Goal: Information Seeking & Learning: Learn about a topic

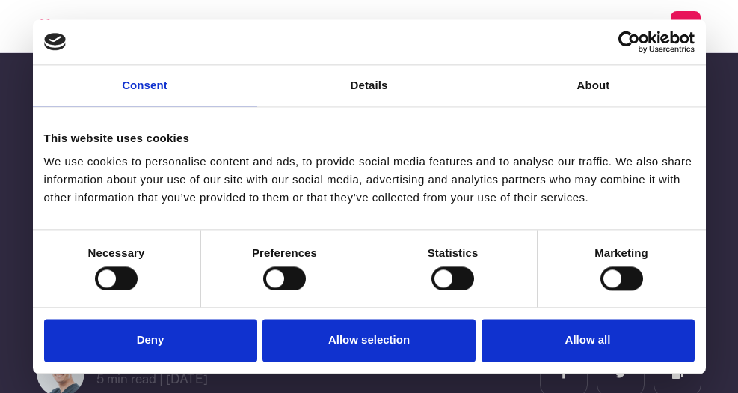
scroll to position [167, 0]
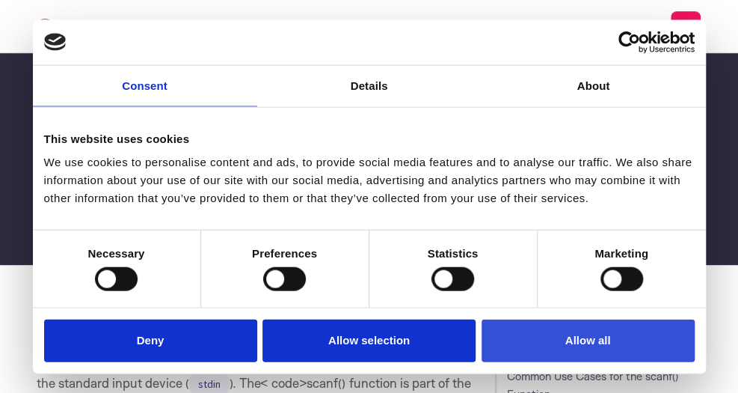
click at [546, 337] on button "Allow all" at bounding box center [588, 340] width 213 height 43
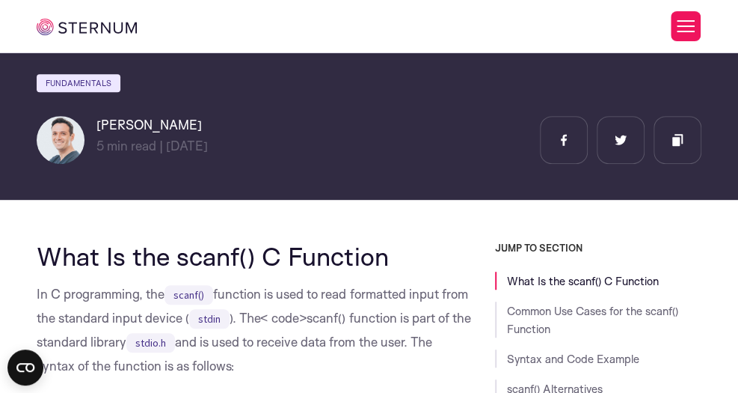
scroll to position [263, 0]
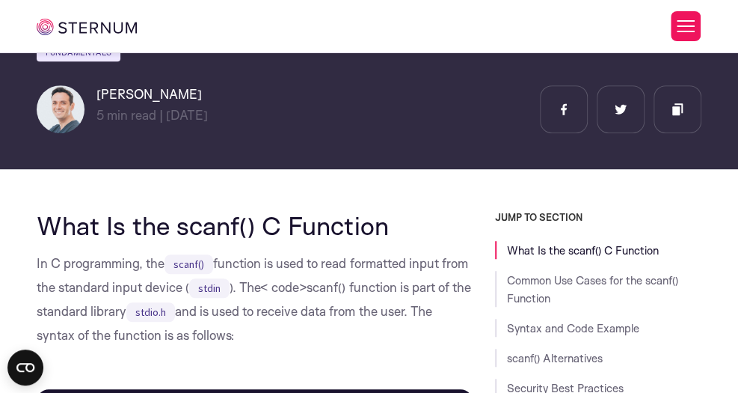
click at [396, 265] on p "In C programming, the scanf() function is used to read formatted input from the…" at bounding box center [254, 299] width 435 height 96
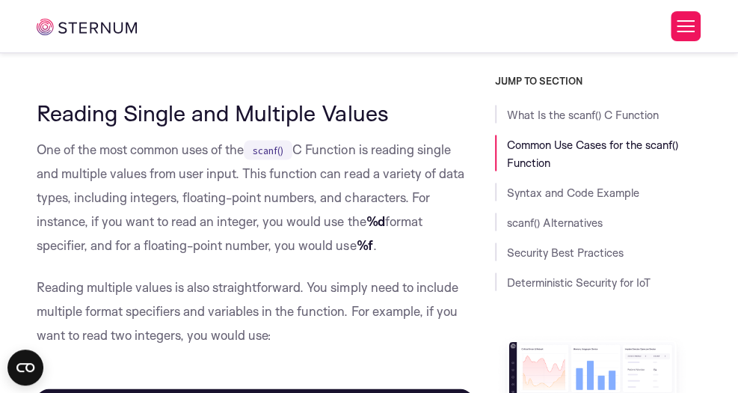
scroll to position [1002, 0]
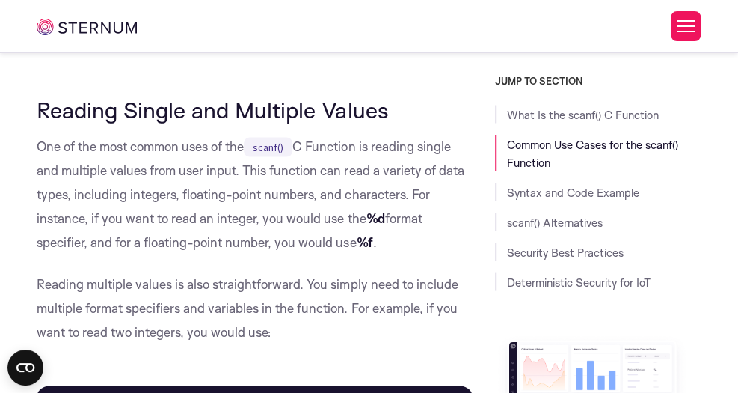
click at [185, 173] on p "One of the most common uses of the scanf() C Function is reading single and mul…" at bounding box center [254, 194] width 435 height 120
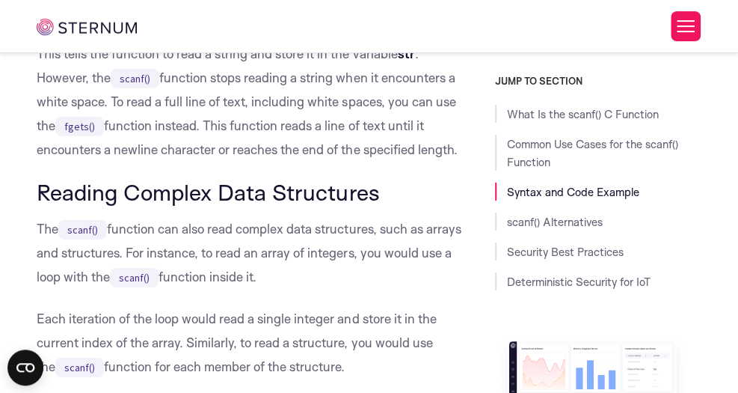
scroll to position [1777, 0]
click at [172, 254] on p "The scanf() function can also read complex data structures, such as arrays and …" at bounding box center [254, 252] width 435 height 72
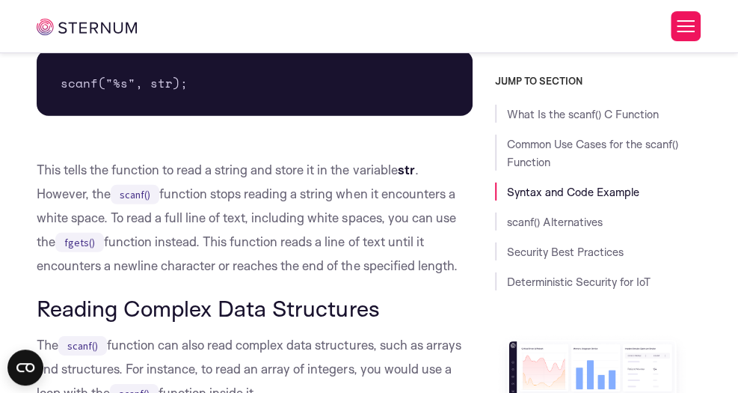
scroll to position [1660, 0]
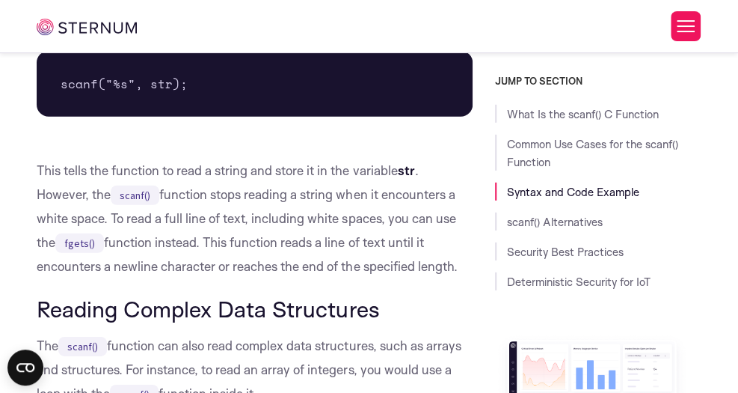
click at [264, 170] on p "This tells the function to read a string and store it in the variable str . How…" at bounding box center [254, 219] width 435 height 120
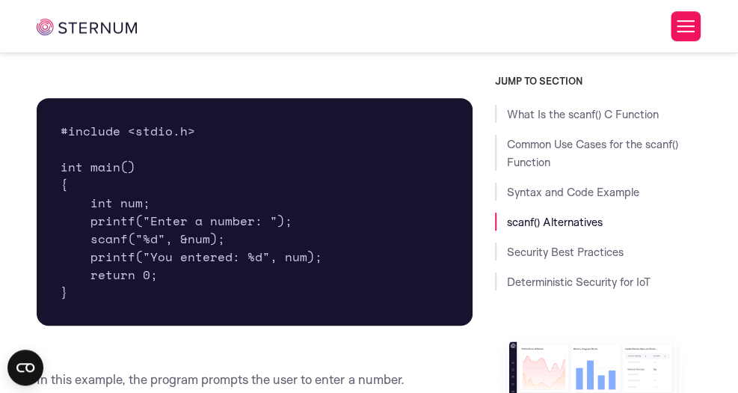
scroll to position [2493, 0]
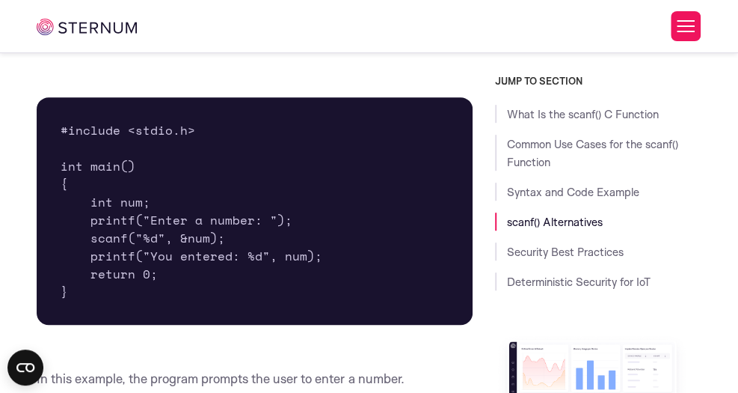
click at [165, 238] on pre "#include <stdio.h> int main() { int num; printf("Enter a number: "); scanf("%d"…" at bounding box center [254, 210] width 435 height 227
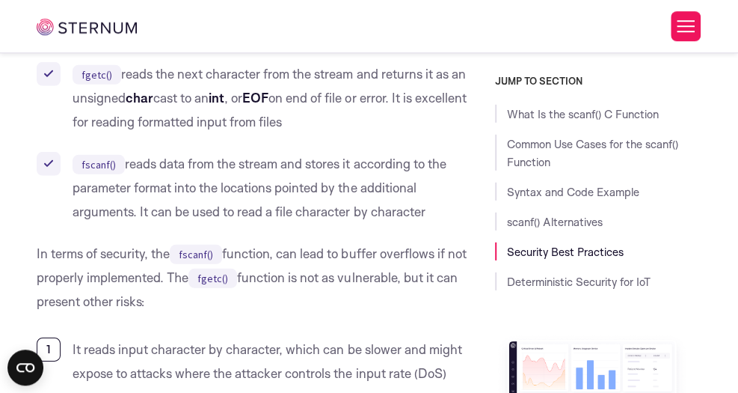
scroll to position [3816, 0]
click at [261, 215] on li "fscanf() reads data from the stream and stores it according to the parameter fo…" at bounding box center [254, 188] width 435 height 72
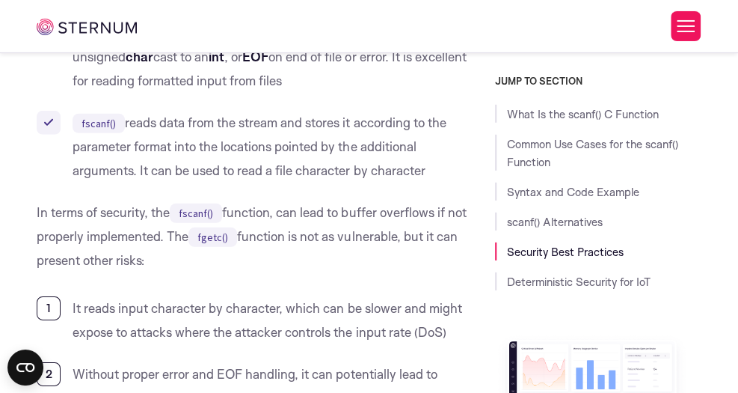
scroll to position [3858, 0]
click at [310, 240] on p "In terms of security, the fscanf() function, can lead to buffer overflows if no…" at bounding box center [254, 236] width 435 height 72
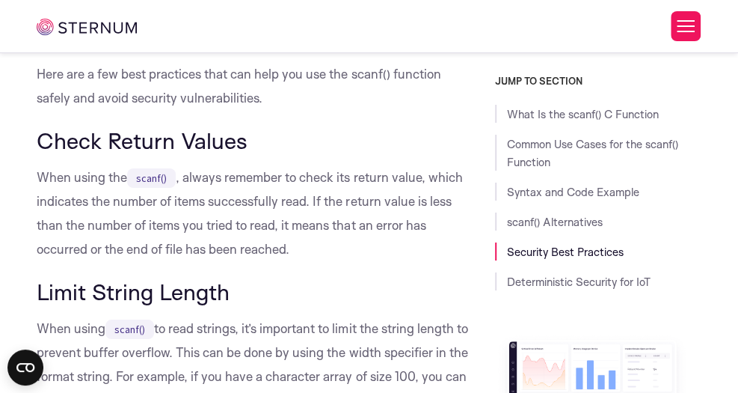
scroll to position [4264, 0]
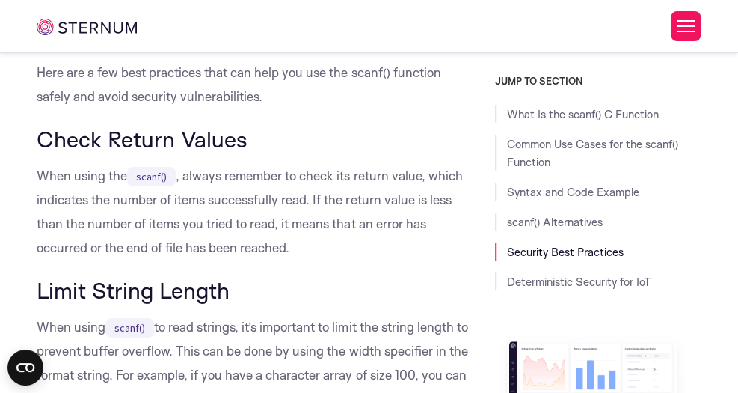
click at [264, 175] on p "When using the scanf() , always remember to check its return value, which indic…" at bounding box center [254, 212] width 435 height 96
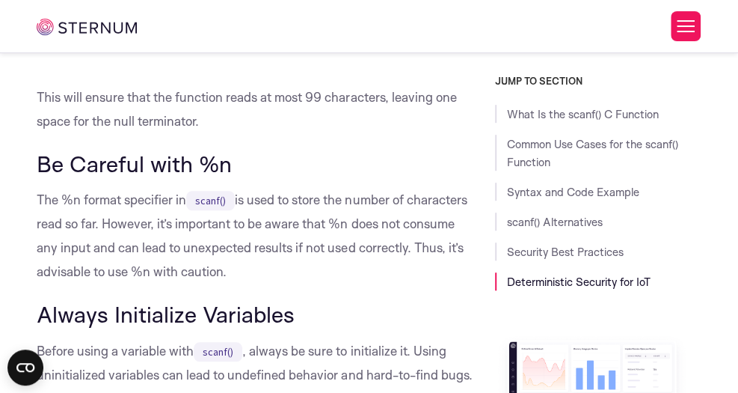
scroll to position [4740, 0]
click at [170, 198] on p "The %n format specifier in scanf() is used to store the number of characters re…" at bounding box center [254, 235] width 435 height 96
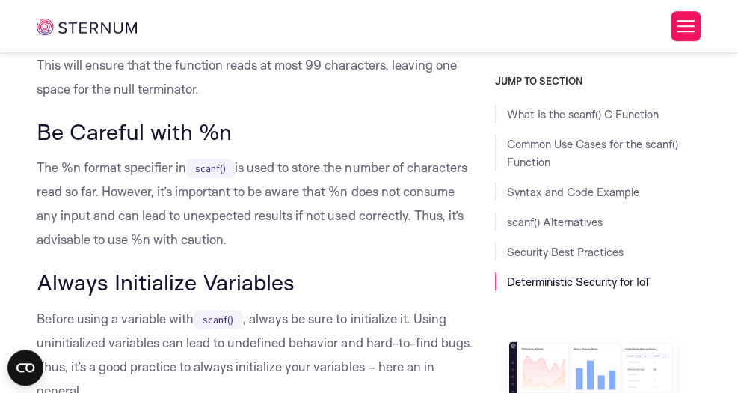
scroll to position [4773, 0]
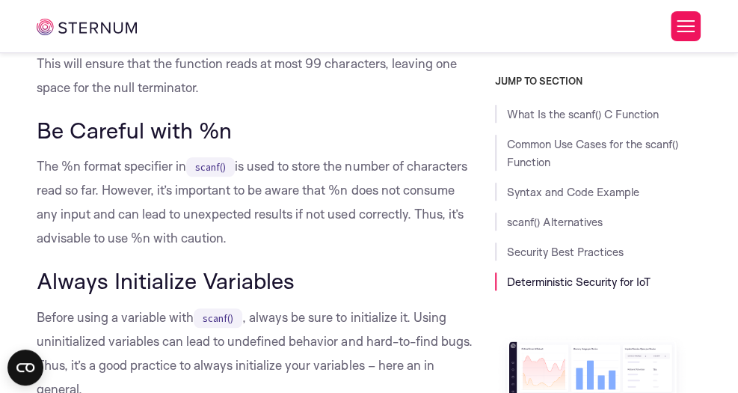
click at [208, 215] on p "The %n format specifier in scanf() is used to store the number of characters re…" at bounding box center [254, 202] width 435 height 96
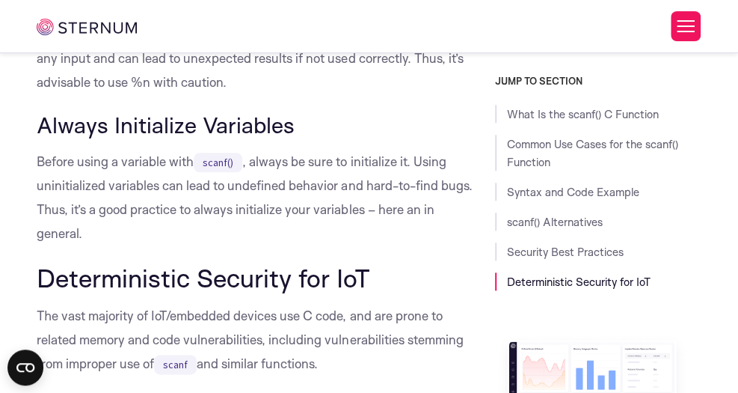
scroll to position [4934, 0]
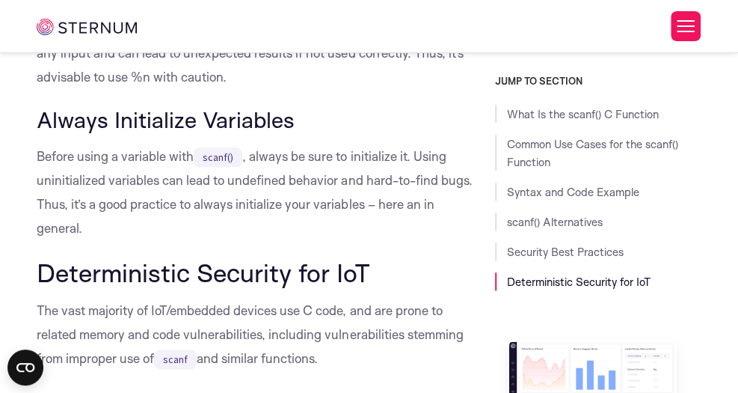
click at [292, 157] on p "Before using a variable with scanf() , always be sure to initialize it. Using u…" at bounding box center [254, 192] width 435 height 96
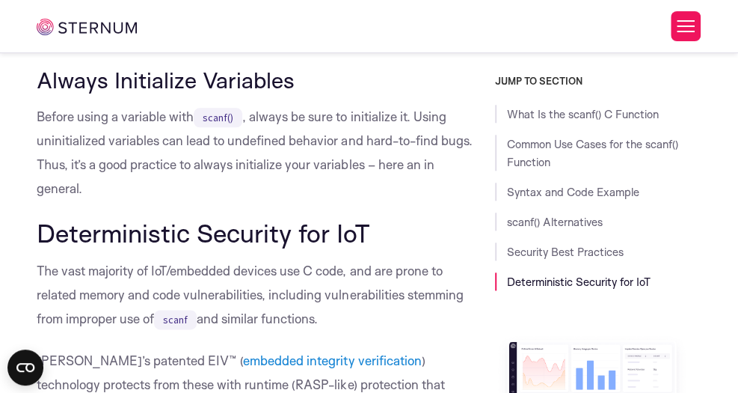
scroll to position [4975, 0]
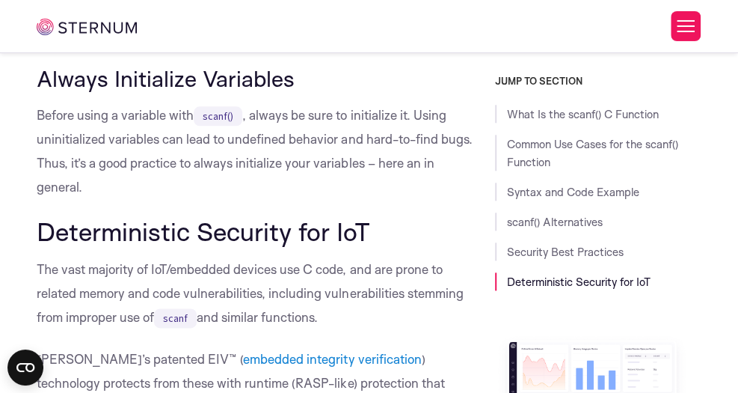
click at [241, 163] on p "Before using a variable with scanf() , always be sure to initialize it. Using u…" at bounding box center [254, 151] width 435 height 96
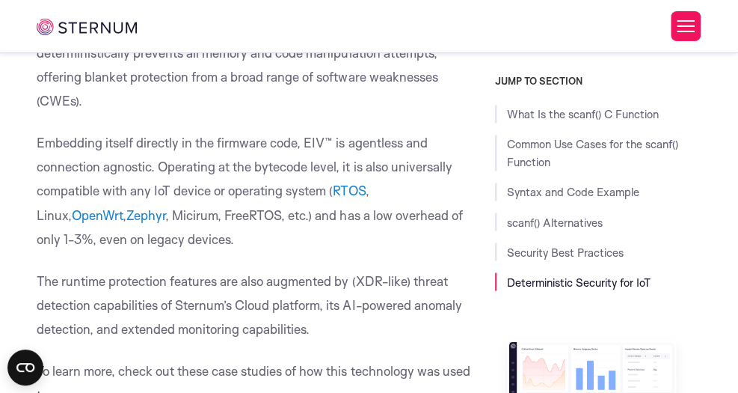
scroll to position [5330, 0]
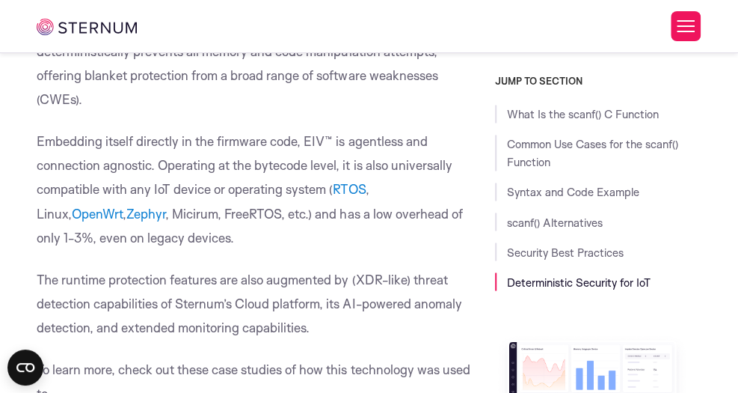
click at [229, 149] on p "Embedding itself directly in the firmware code, EIV™ is agentless and connectio…" at bounding box center [254, 189] width 435 height 120
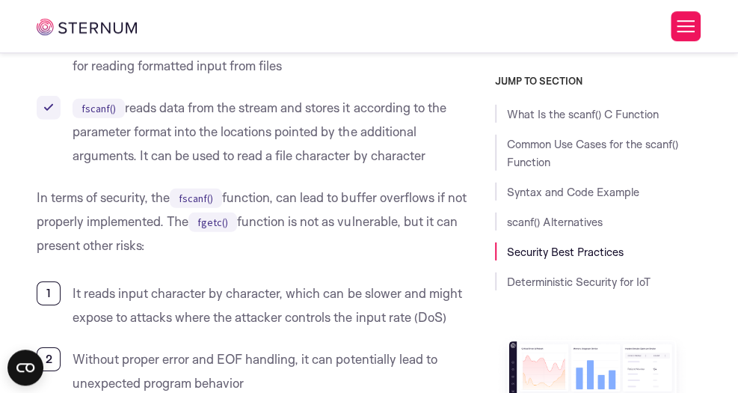
scroll to position [3731, 0]
